Goal: Task Accomplishment & Management: Use online tool/utility

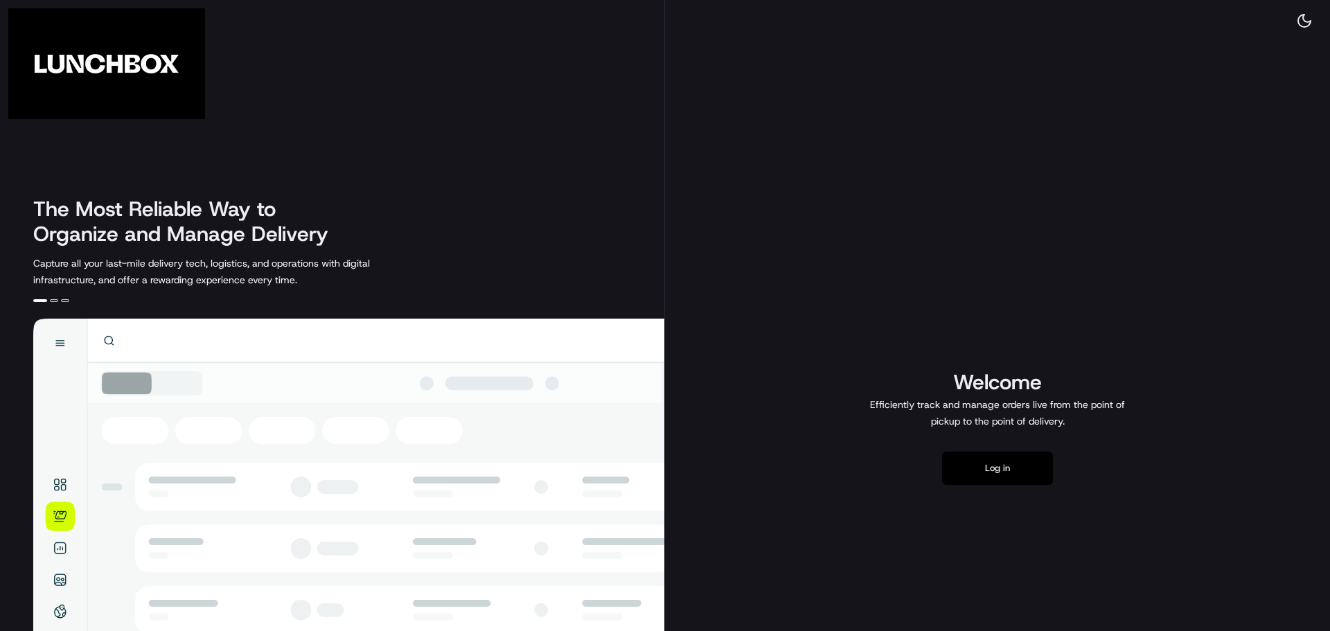
click at [1033, 466] on button "Log in" at bounding box center [997, 467] width 111 height 33
